Goal: Information Seeking & Learning: Learn about a topic

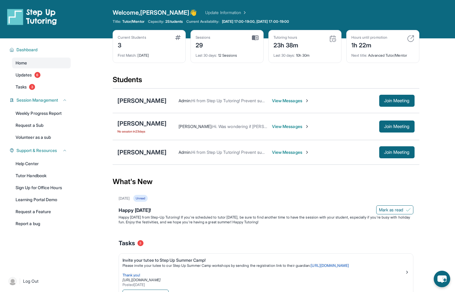
click at [223, 41] on div "Sessions 29" at bounding box center [227, 42] width 63 height 14
click at [34, 79] on link "Updates 6" at bounding box center [41, 75] width 59 height 11
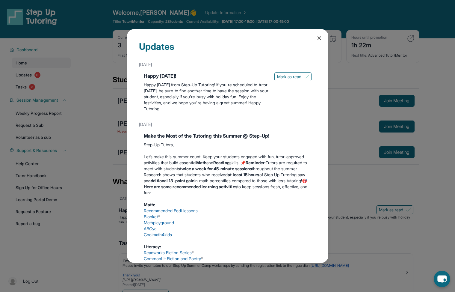
click at [93, 88] on div "Updates July 4th Happy 4th of July! Happy Independence Day from Step-Up Tutorin…" at bounding box center [227, 146] width 455 height 292
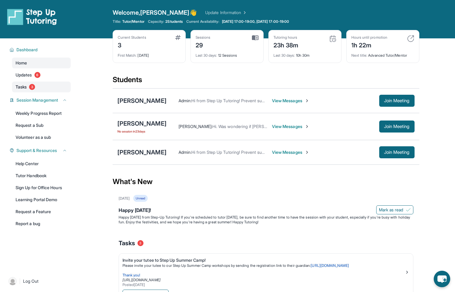
click at [47, 88] on link "Tasks 3" at bounding box center [41, 87] width 59 height 11
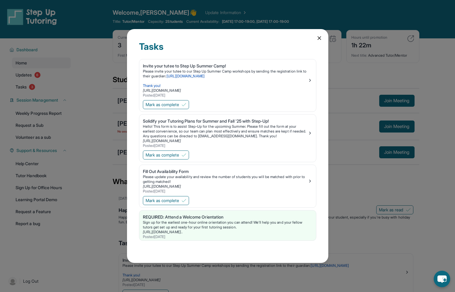
click at [79, 61] on div "Tasks Invite your tutee to Step Up Summer Camp! Please invite your tutee to our…" at bounding box center [227, 146] width 455 height 292
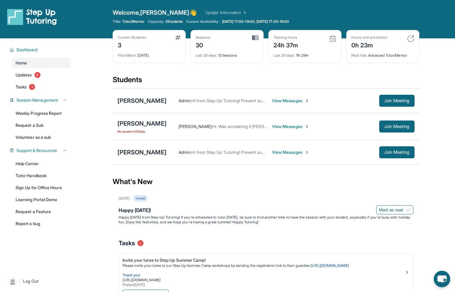
click at [173, 40] on div "Current Students 3" at bounding box center [149, 42] width 63 height 14
drag, startPoint x: 163, startPoint y: 60, endPoint x: 117, endPoint y: 35, distance: 52.6
click at [117, 35] on div "Current Students 3 First Match : 4 months ago" at bounding box center [149, 46] width 73 height 33
